Goal: Task Accomplishment & Management: Manage account settings

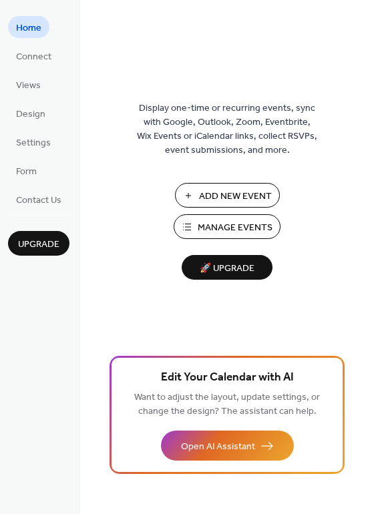
click at [241, 235] on span "Manage Events" at bounding box center [235, 228] width 75 height 14
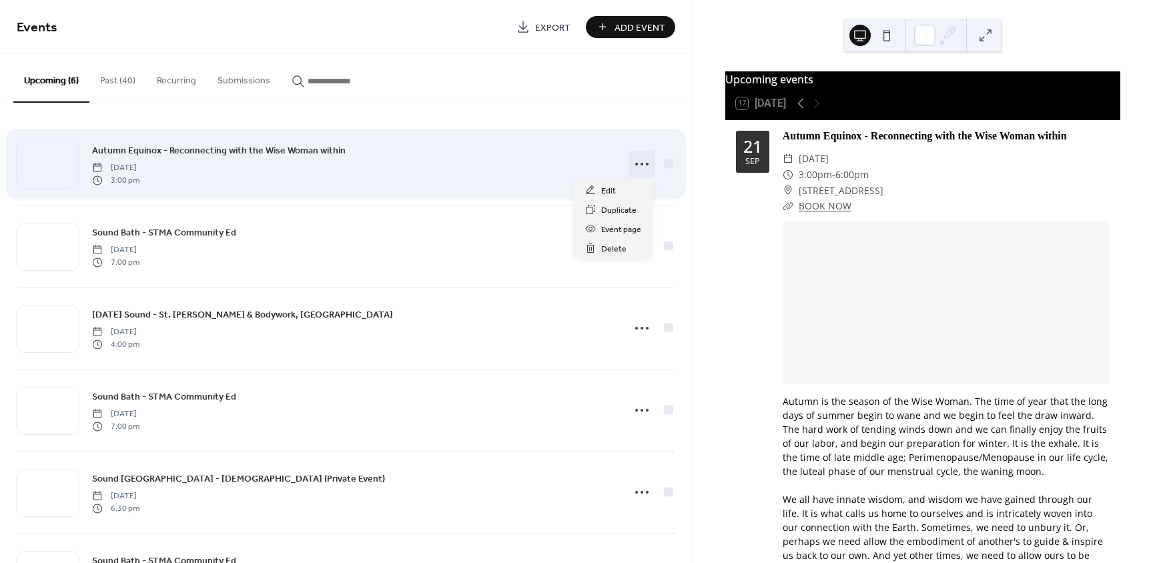
click at [643, 169] on icon at bounding box center [641, 164] width 21 height 21
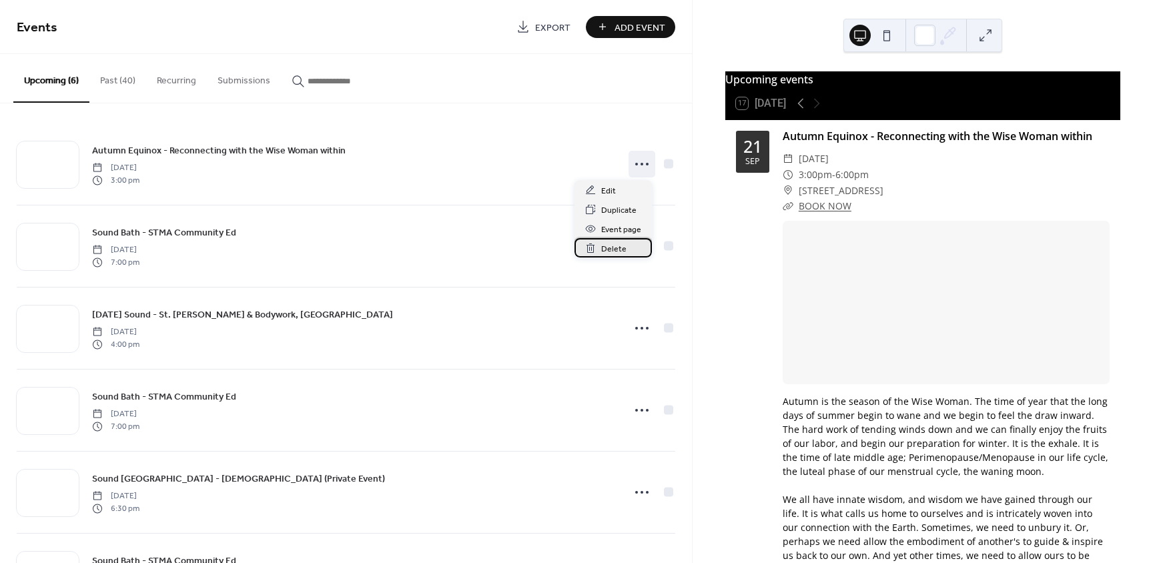
click at [618, 250] on span "Delete" at bounding box center [613, 249] width 25 height 14
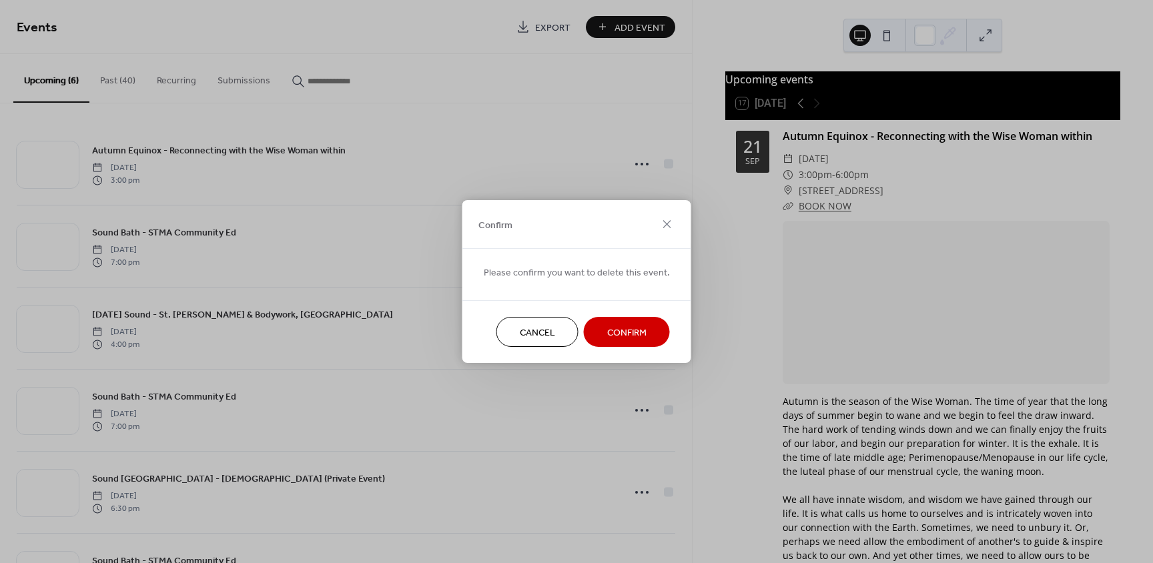
click at [616, 336] on span "Confirm" at bounding box center [626, 333] width 39 height 14
